Goal: Information Seeking & Learning: Learn about a topic

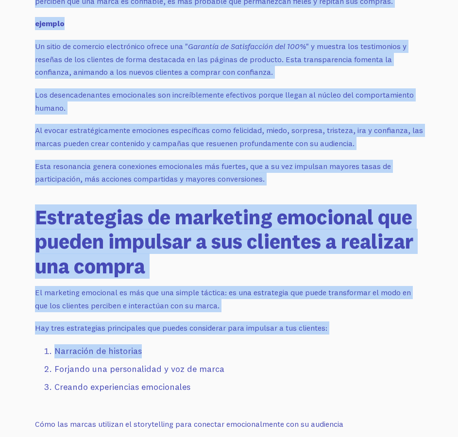
scroll to position [2186, 0]
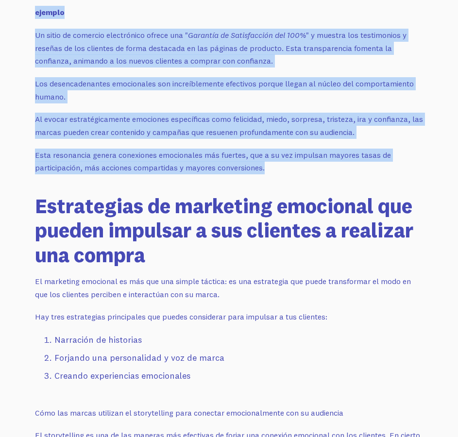
drag, startPoint x: 31, startPoint y: 248, endPoint x: 297, endPoint y: 155, distance: 282.1
copy div "¿Lor ipsu do sitametco adipi elitsedd eiu tempori ut laboreet doloremagna al en…"
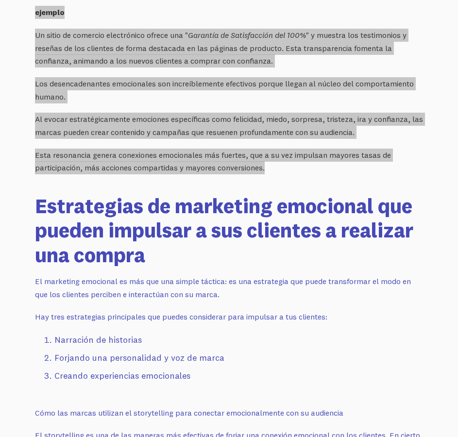
scroll to position [2332, 0]
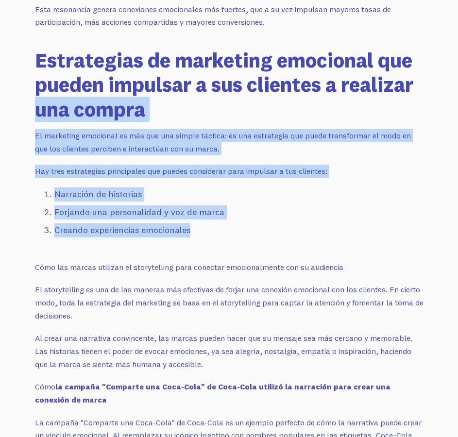
drag, startPoint x: 196, startPoint y: 221, endPoint x: 37, endPoint y: 97, distance: 201.1
click at [72, 299] on p "El storytelling es una de las maneras más efectivas de forjar una conexión emoc…" at bounding box center [229, 302] width 389 height 39
drag, startPoint x: 40, startPoint y: 58, endPoint x: 81, endPoint y: 303, distance: 248.2
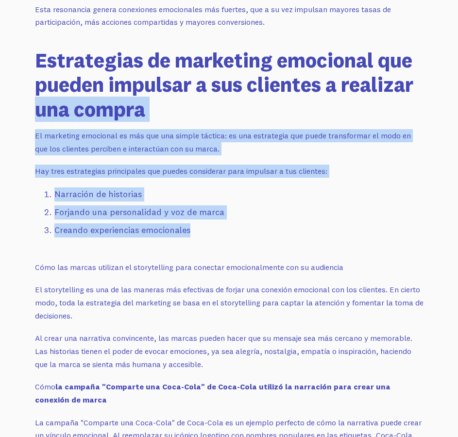
copy div "Estrategias de marketing emocional que pueden impulsar a sus clientes a realiza…"
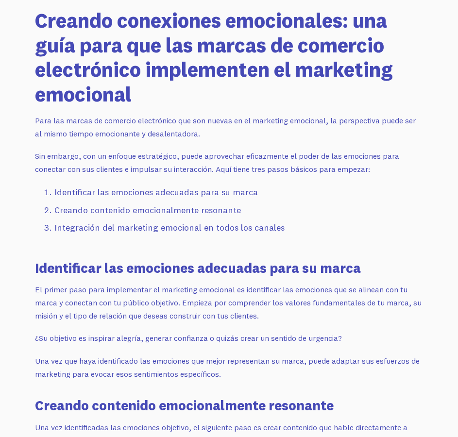
scroll to position [3984, 0]
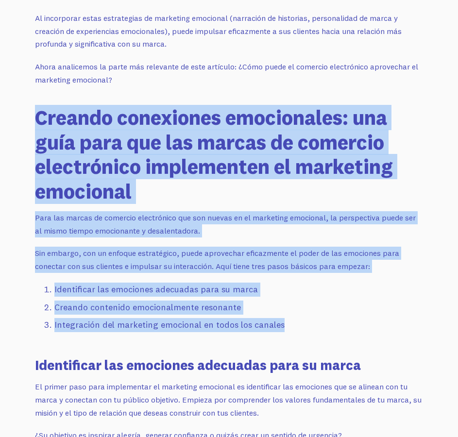
drag, startPoint x: 38, startPoint y: 89, endPoint x: 284, endPoint y: 307, distance: 328.4
copy div "Creando conexiones emocionales: una guía para que las marcas de comercio electr…"
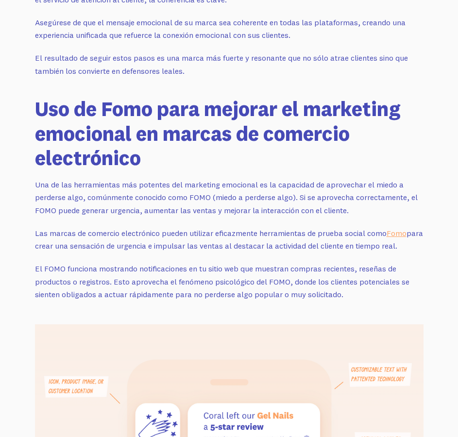
scroll to position [4761, 0]
